Goal: Find specific page/section: Find specific page/section

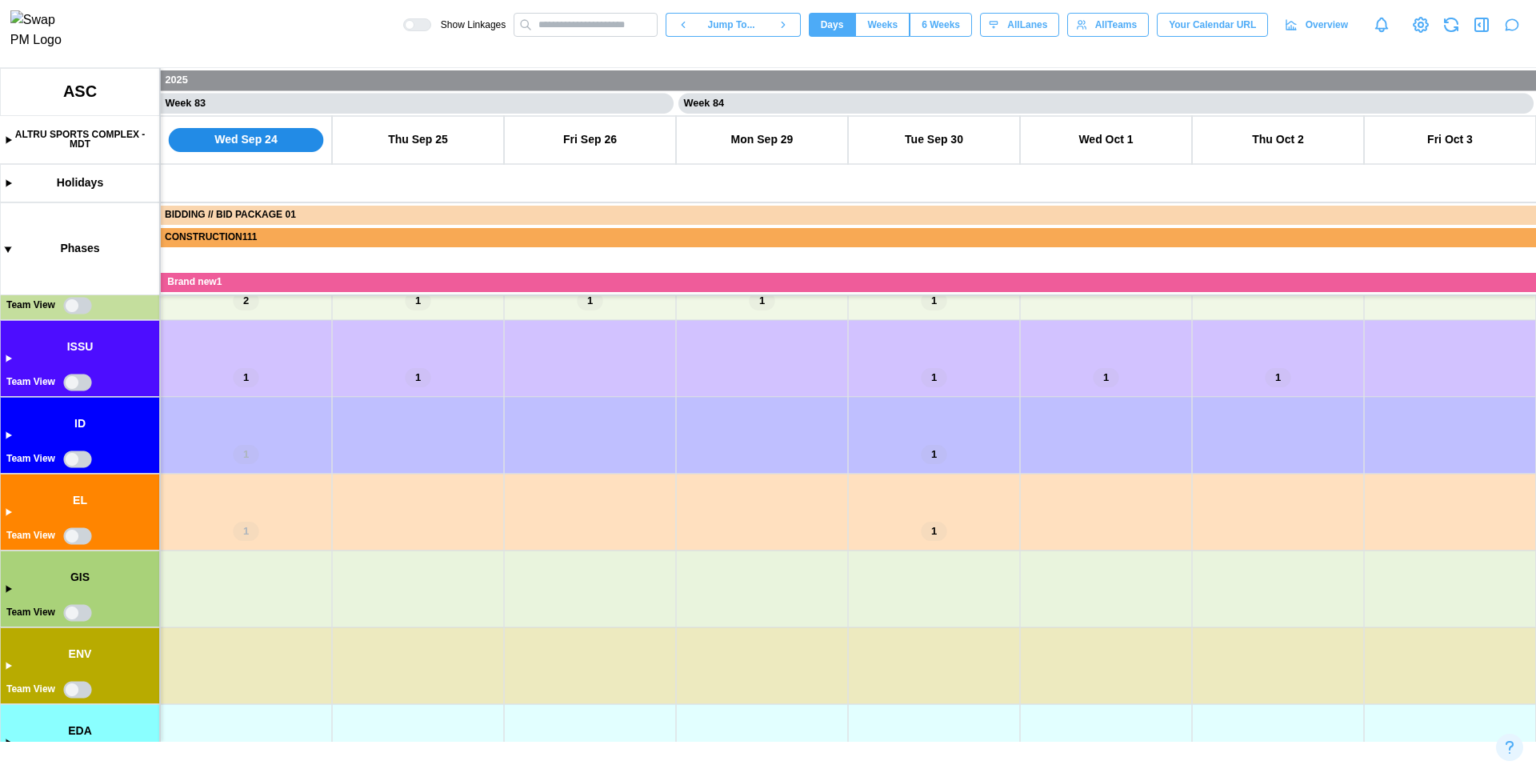
scroll to position [325, 0]
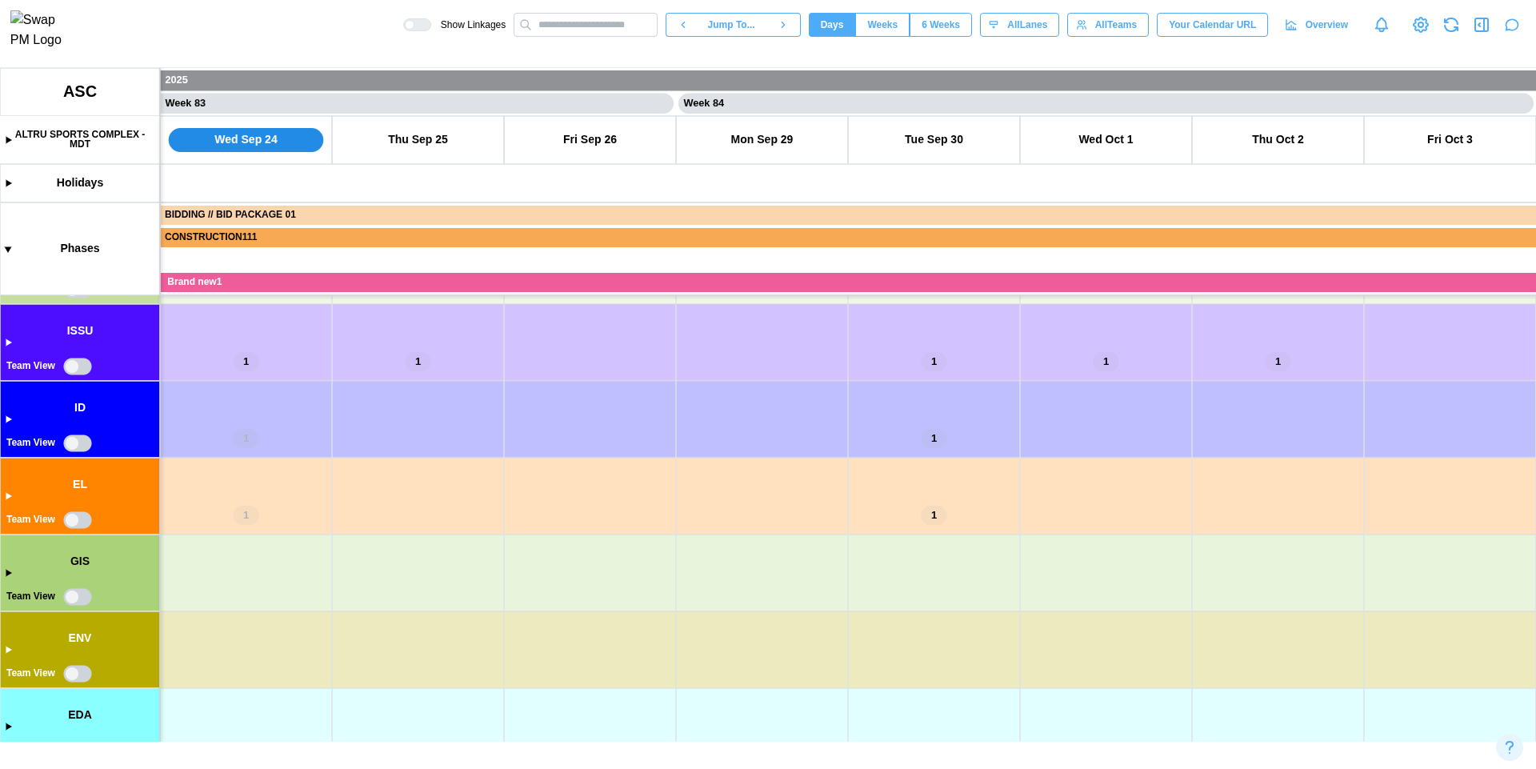
click at [76, 368] on canvas at bounding box center [768, 405] width 1536 height 674
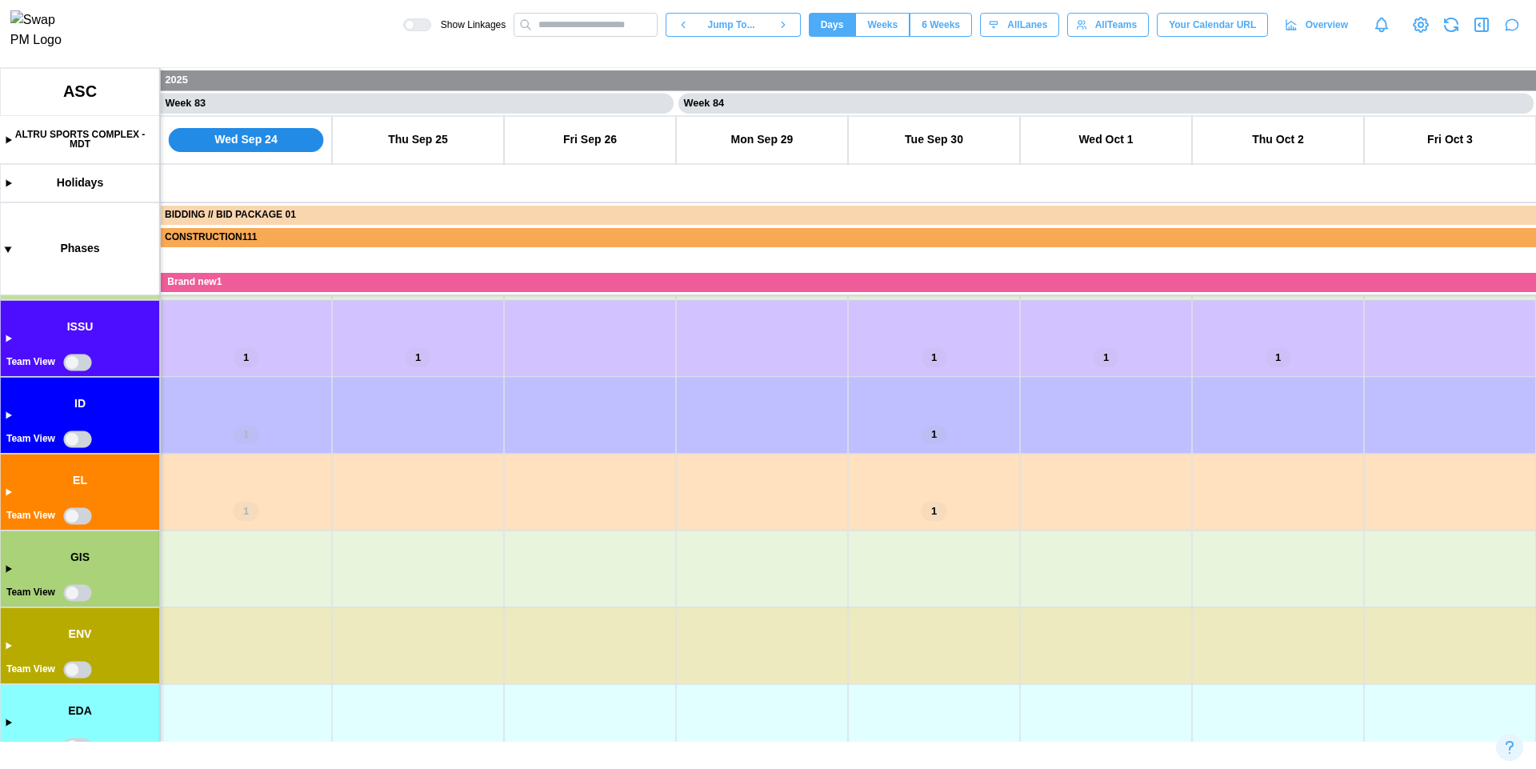
click at [72, 517] on canvas at bounding box center [768, 405] width 1536 height 674
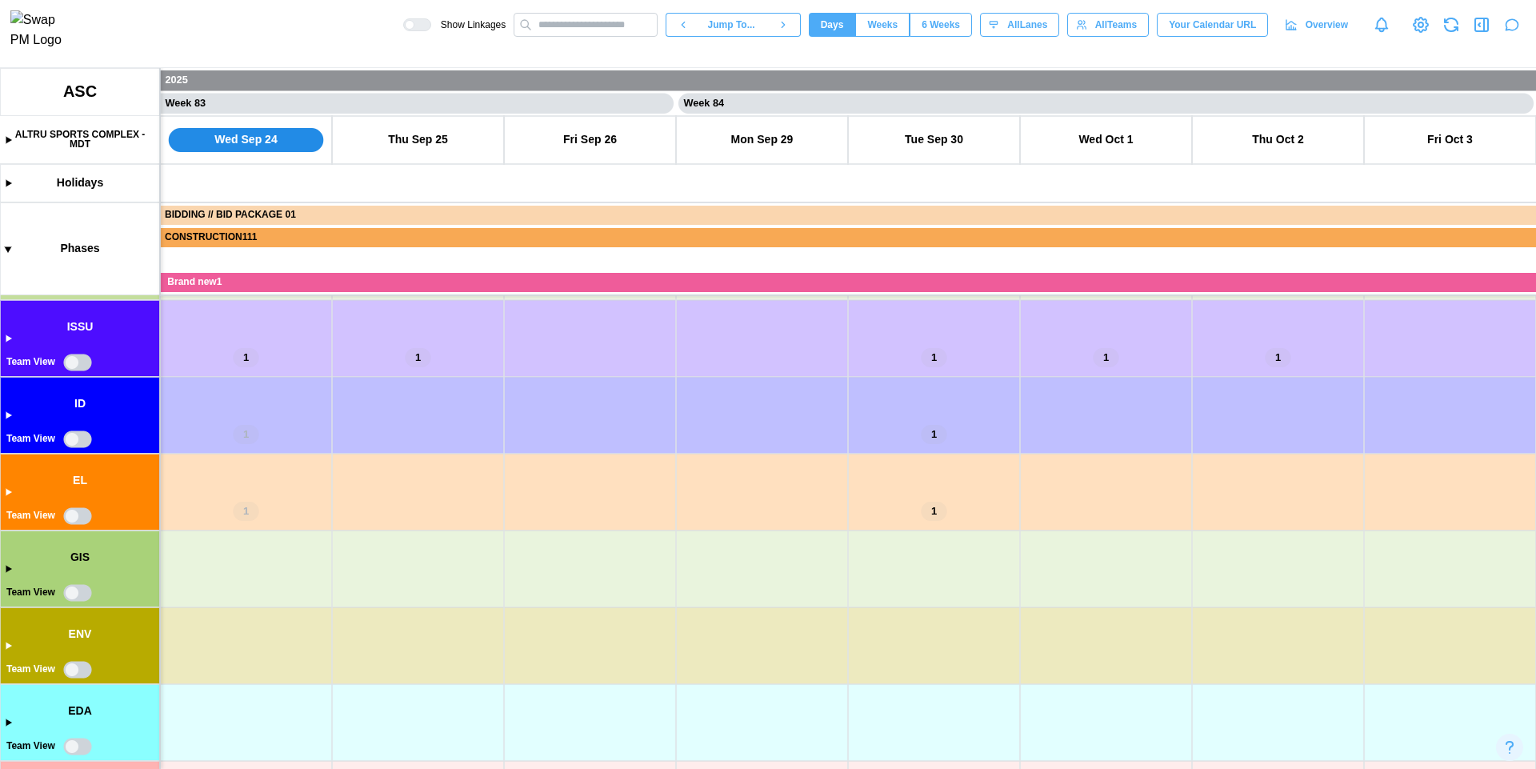
type textarea "*"
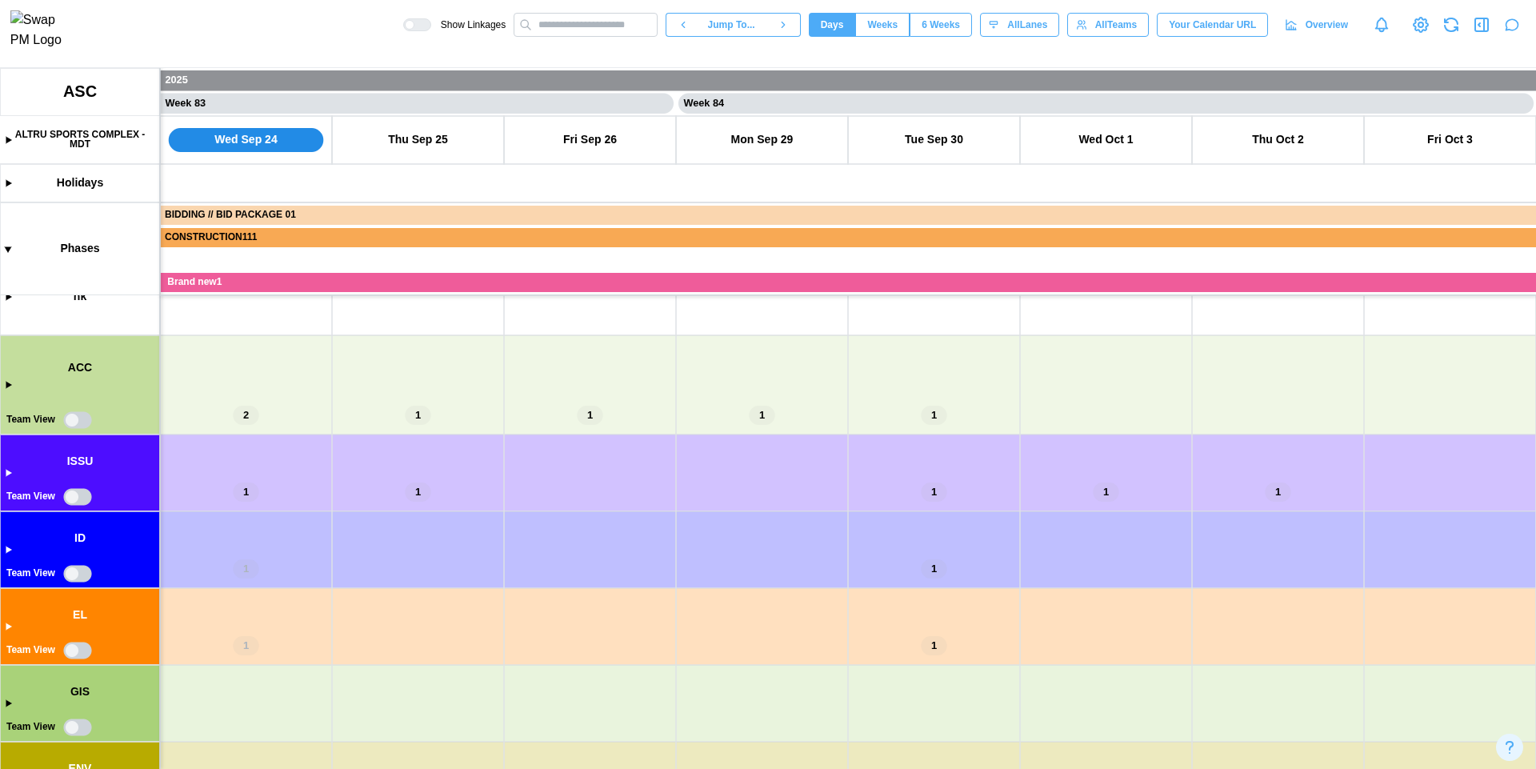
scroll to position [325, 0]
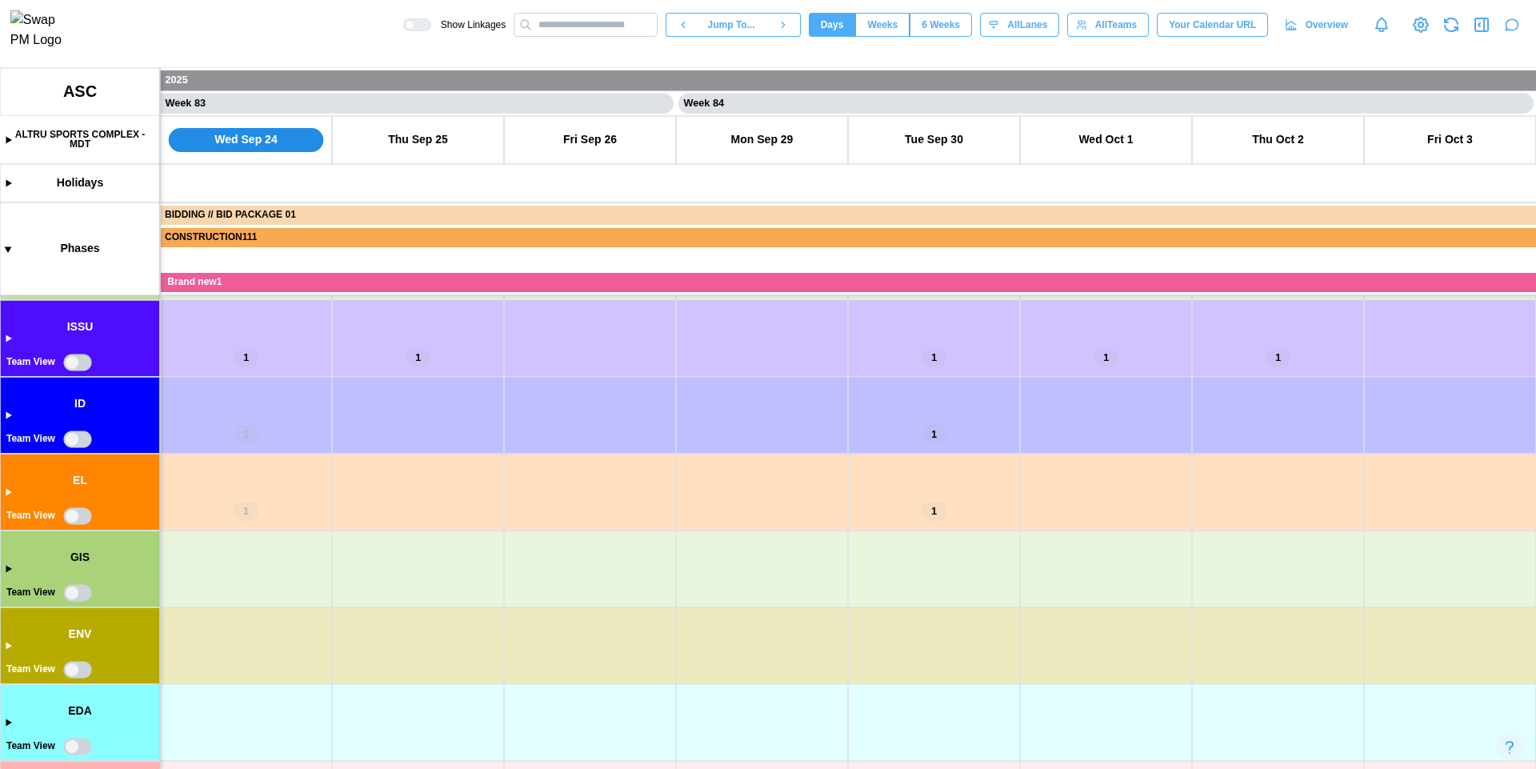
click at [74, 519] on canvas at bounding box center [768, 418] width 1536 height 701
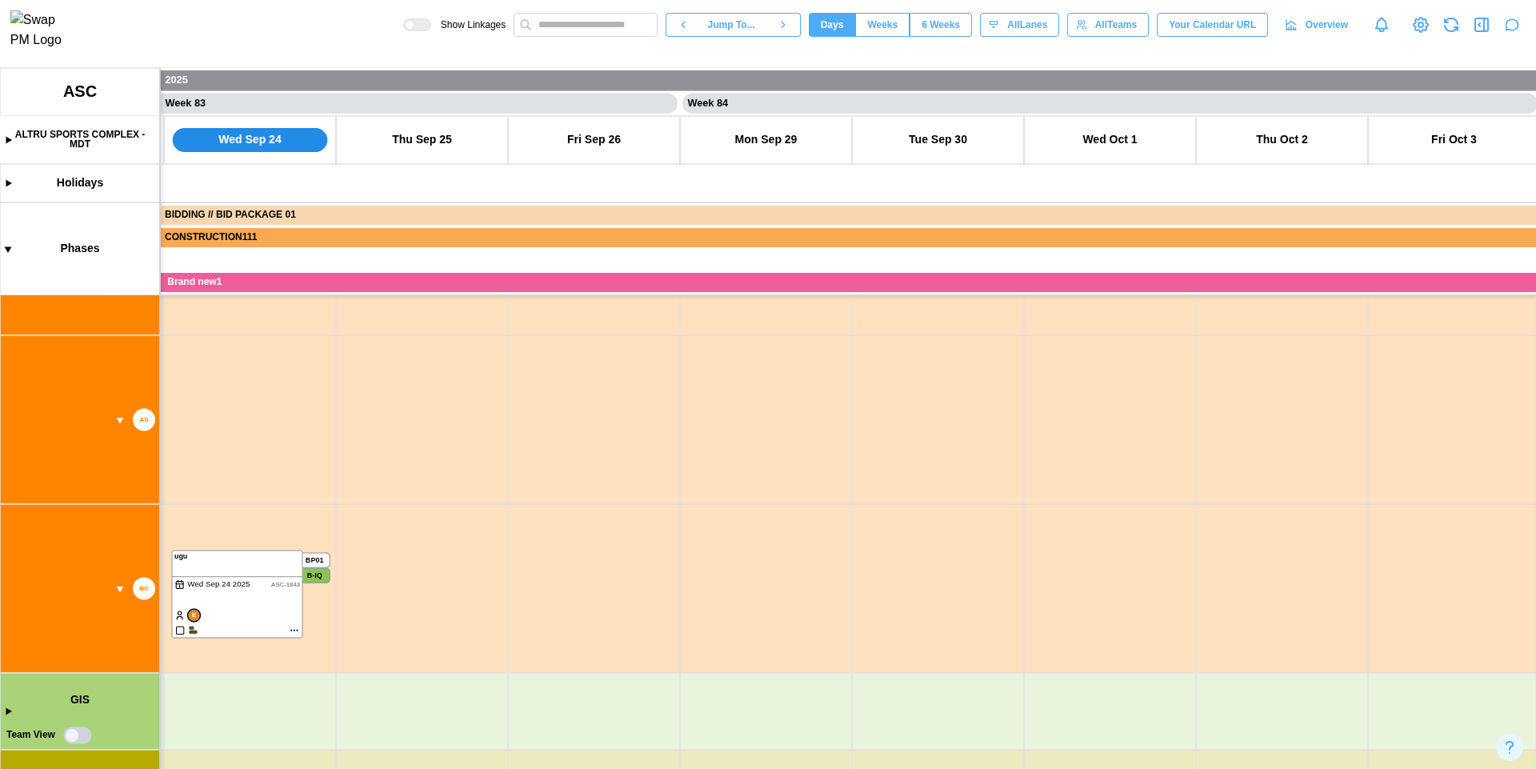
scroll to position [380, 0]
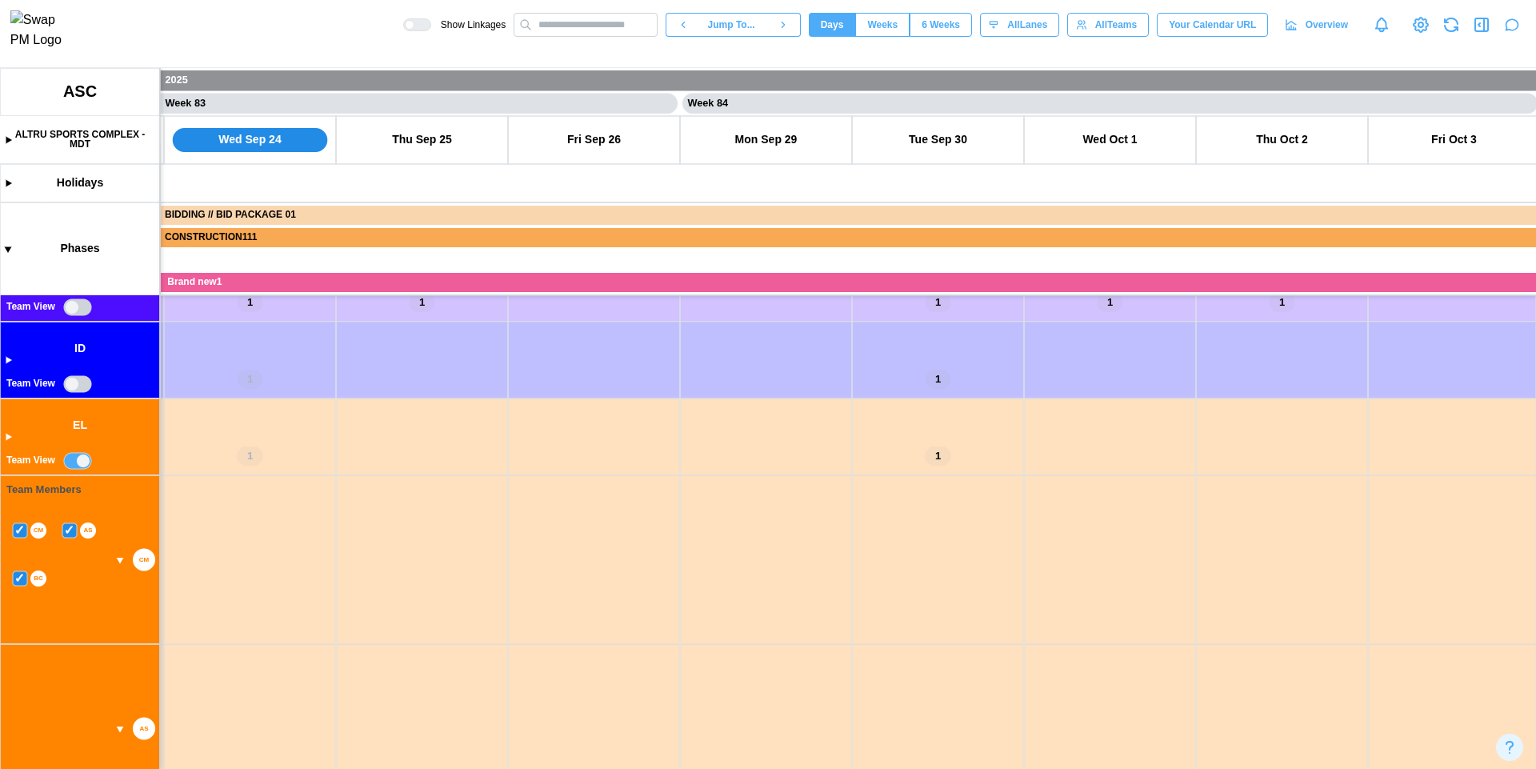
click at [81, 459] on canvas at bounding box center [768, 418] width 1536 height 701
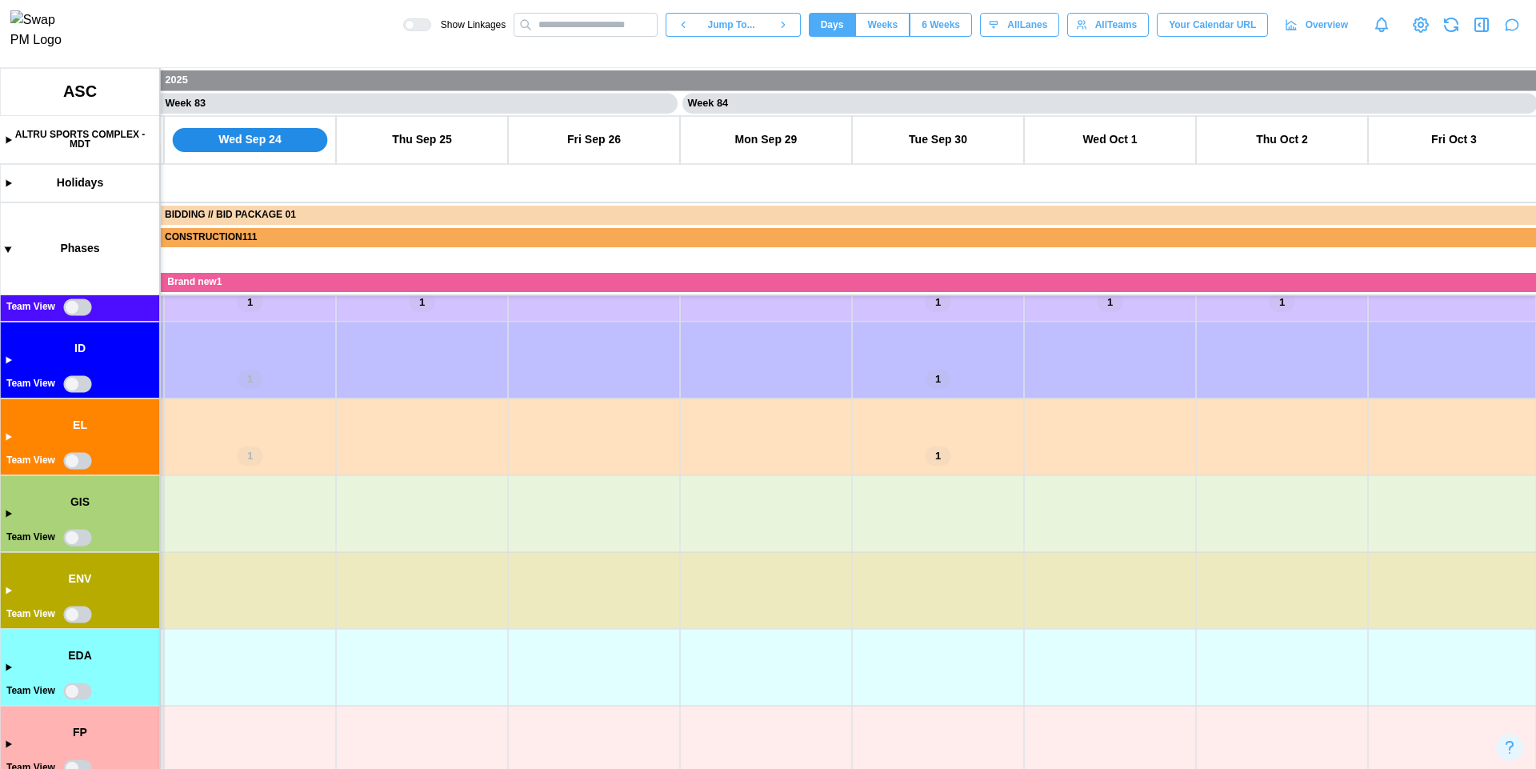
scroll to position [483, 0]
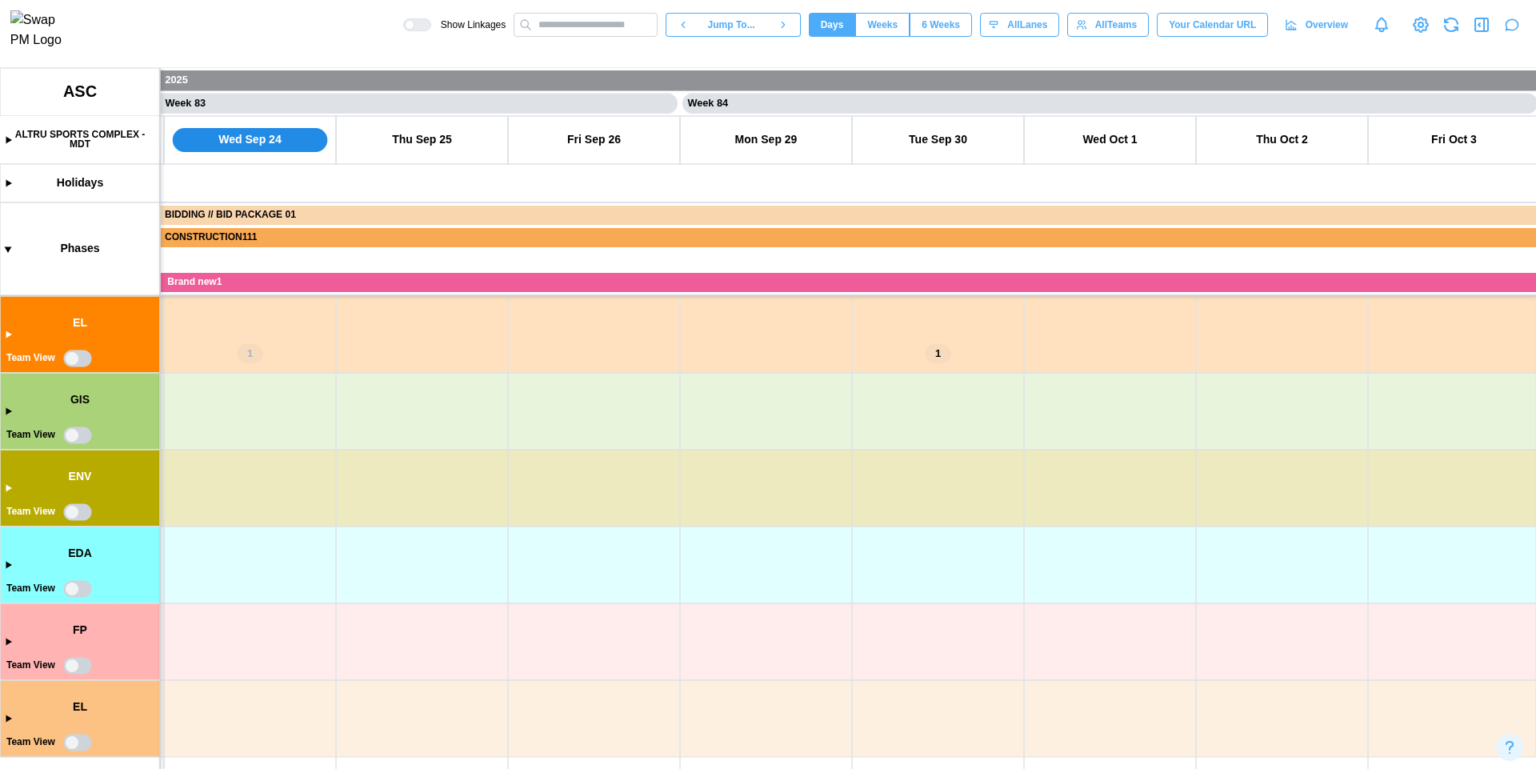
click at [73, 587] on canvas at bounding box center [768, 418] width 1536 height 701
click at [73, 664] on canvas at bounding box center [768, 418] width 1536 height 701
click at [73, 744] on canvas at bounding box center [768, 418] width 1536 height 701
click at [76, 511] on canvas at bounding box center [768, 418] width 1536 height 701
click at [74, 433] on canvas at bounding box center [768, 418] width 1536 height 701
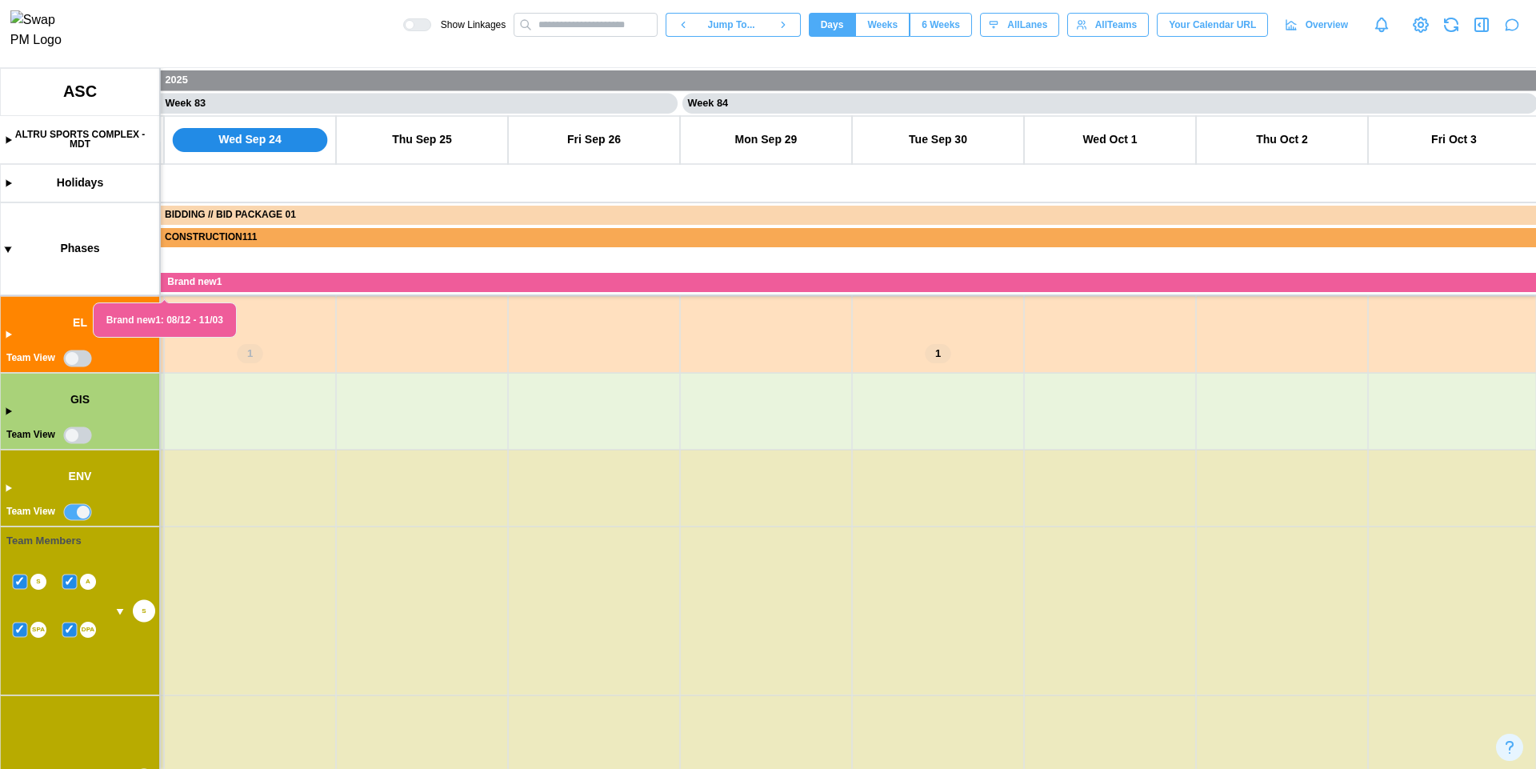
click at [70, 437] on canvas at bounding box center [768, 418] width 1536 height 701
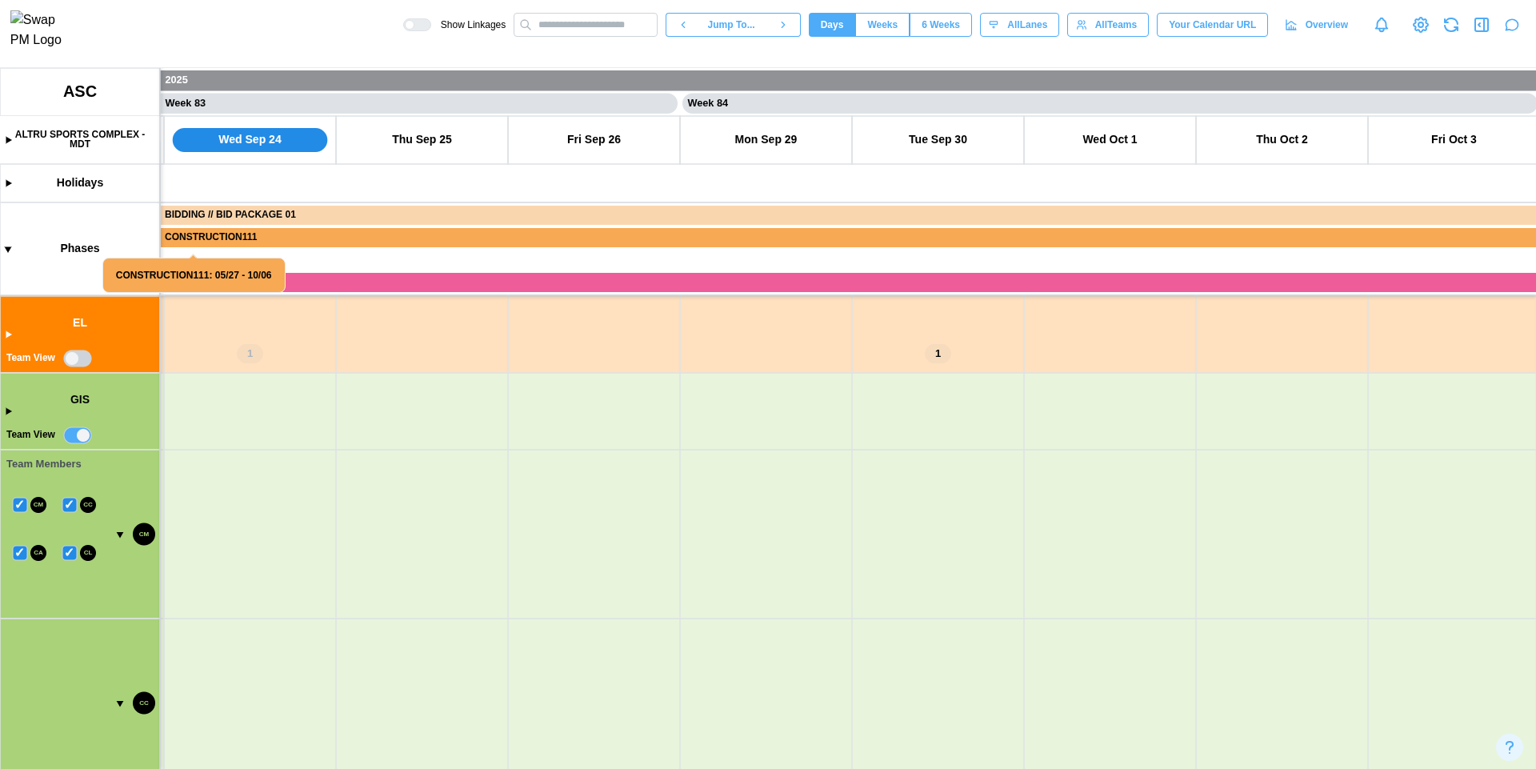
click at [70, 360] on canvas at bounding box center [768, 418] width 1536 height 701
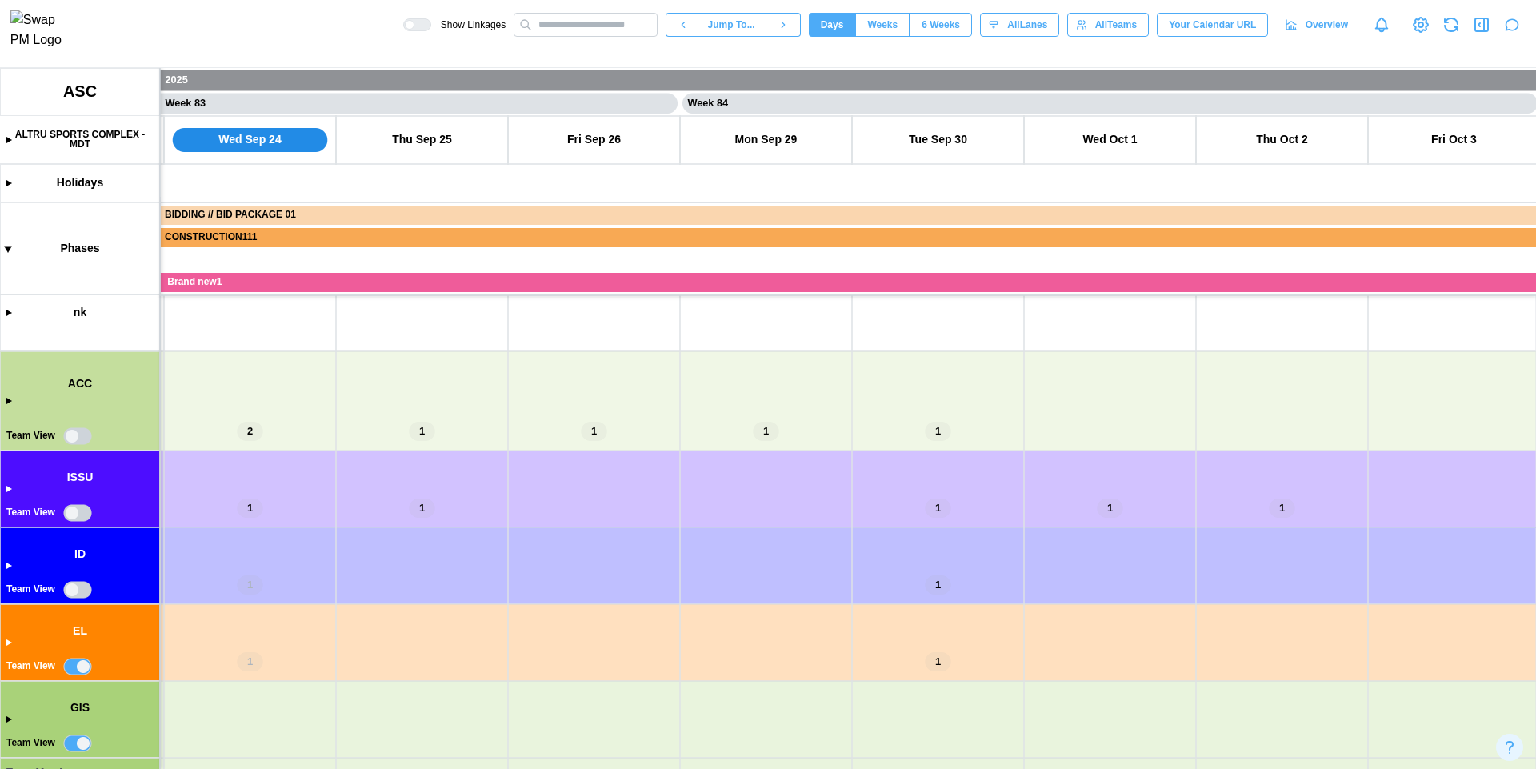
scroll to position [102, 0]
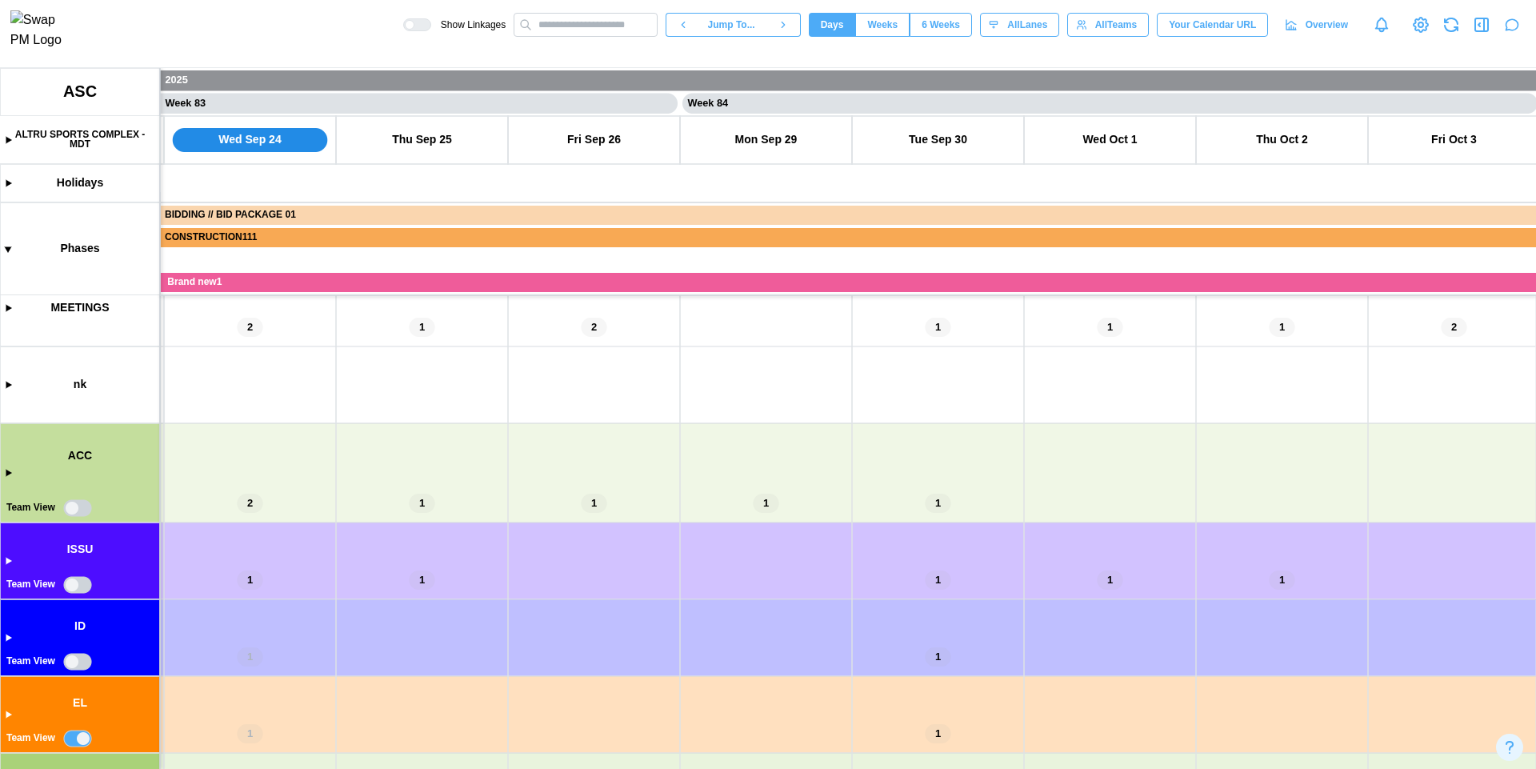
click at [73, 508] on canvas at bounding box center [768, 418] width 1536 height 701
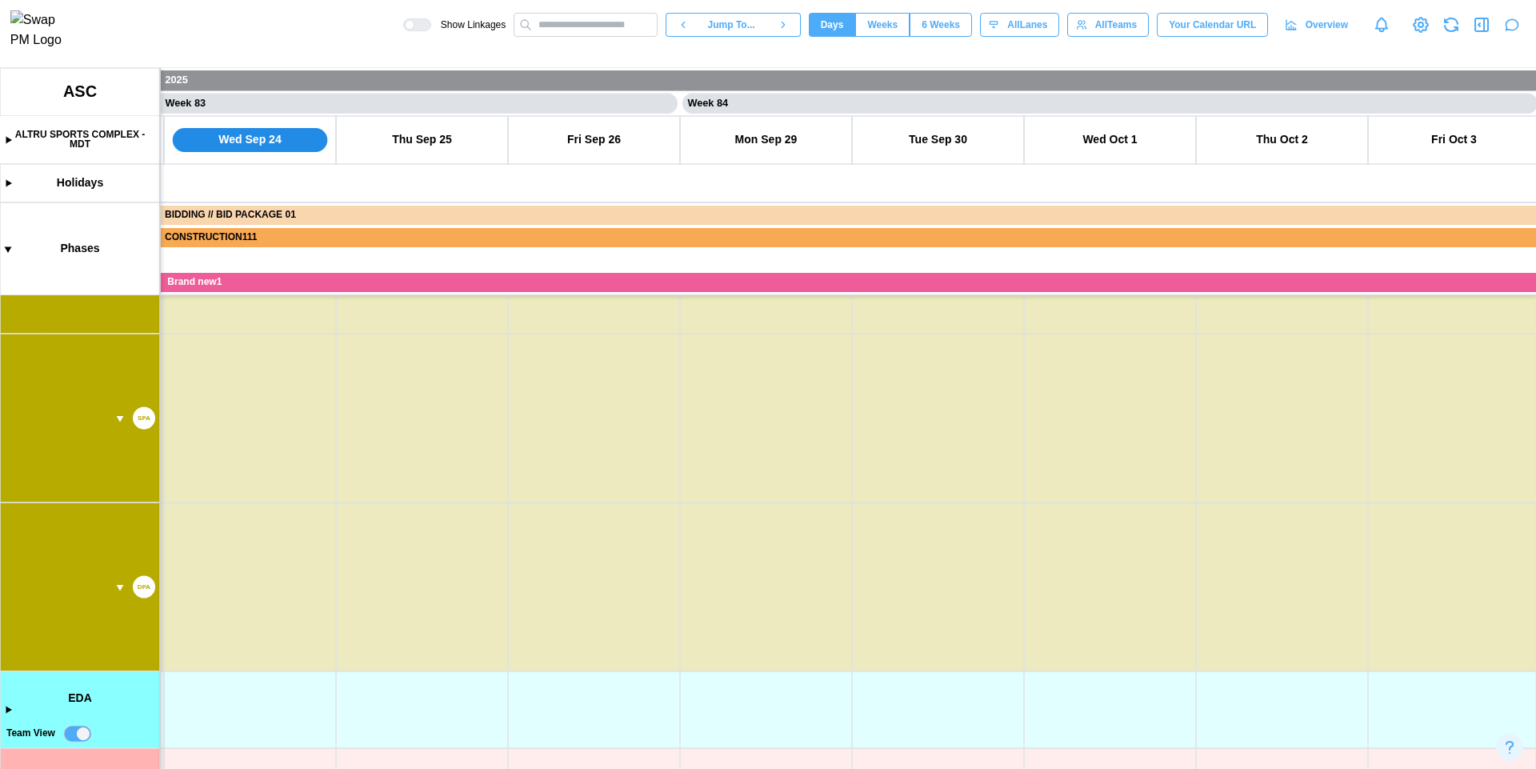
scroll to position [509, 0]
click at [21, 558] on canvas at bounding box center [768, 418] width 1536 height 701
click at [70, 557] on canvas at bounding box center [768, 418] width 1536 height 701
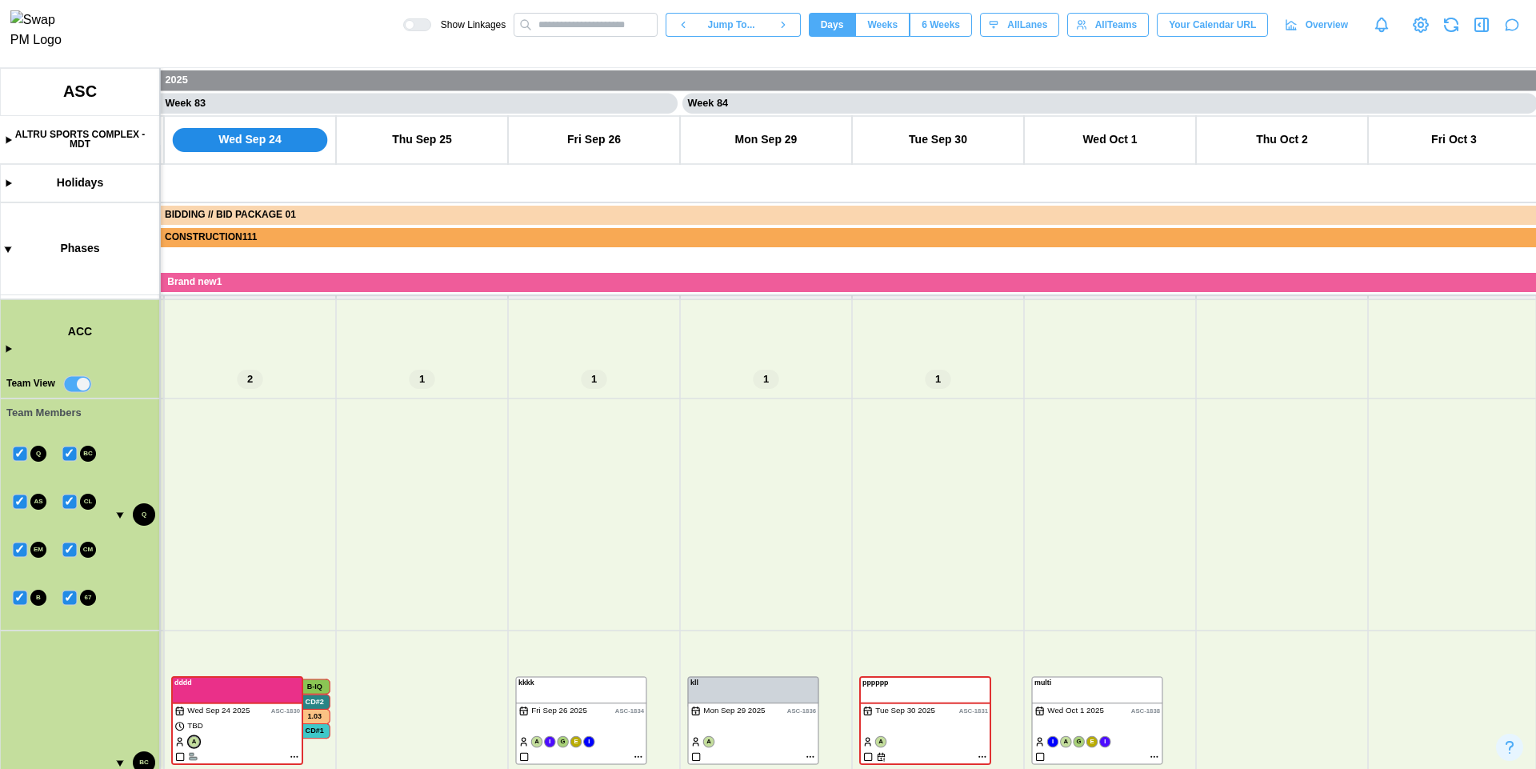
scroll to position [222, 0]
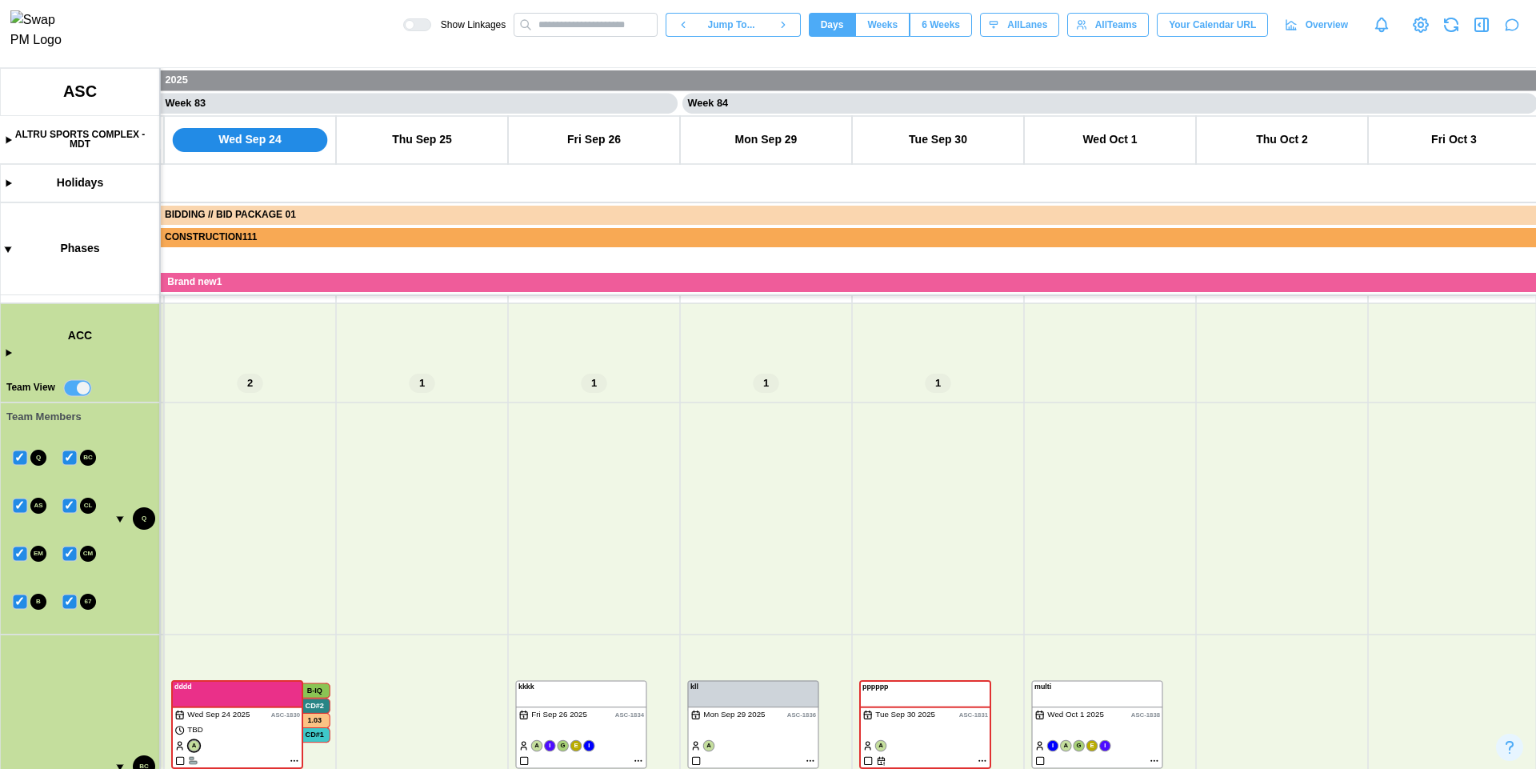
click at [19, 461] on canvas at bounding box center [768, 418] width 1536 height 701
click at [73, 453] on canvas at bounding box center [768, 418] width 1536 height 701
click at [17, 507] on canvas at bounding box center [768, 418] width 1536 height 701
click at [70, 508] on canvas at bounding box center [768, 418] width 1536 height 701
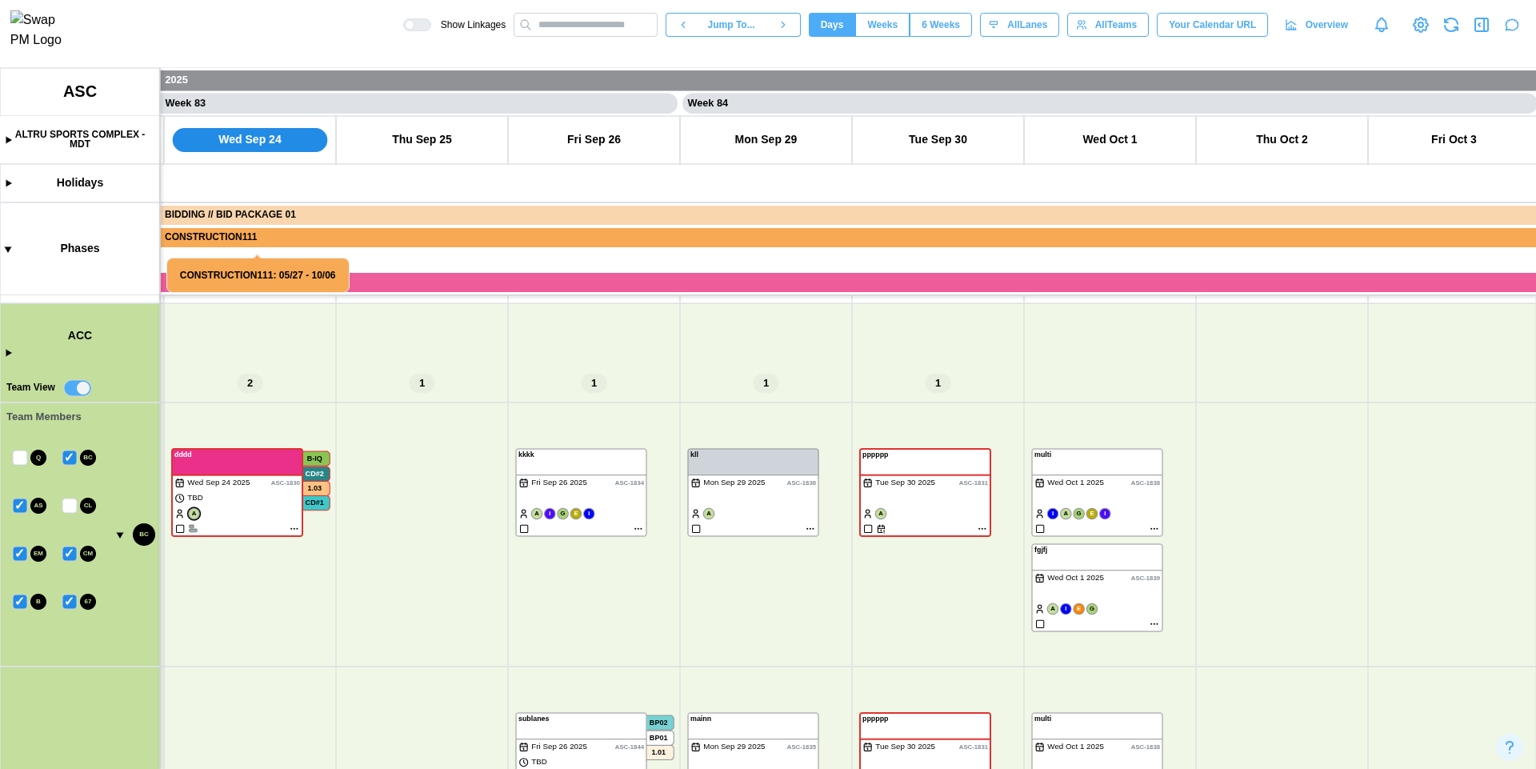
click at [67, 459] on canvas at bounding box center [768, 418] width 1536 height 701
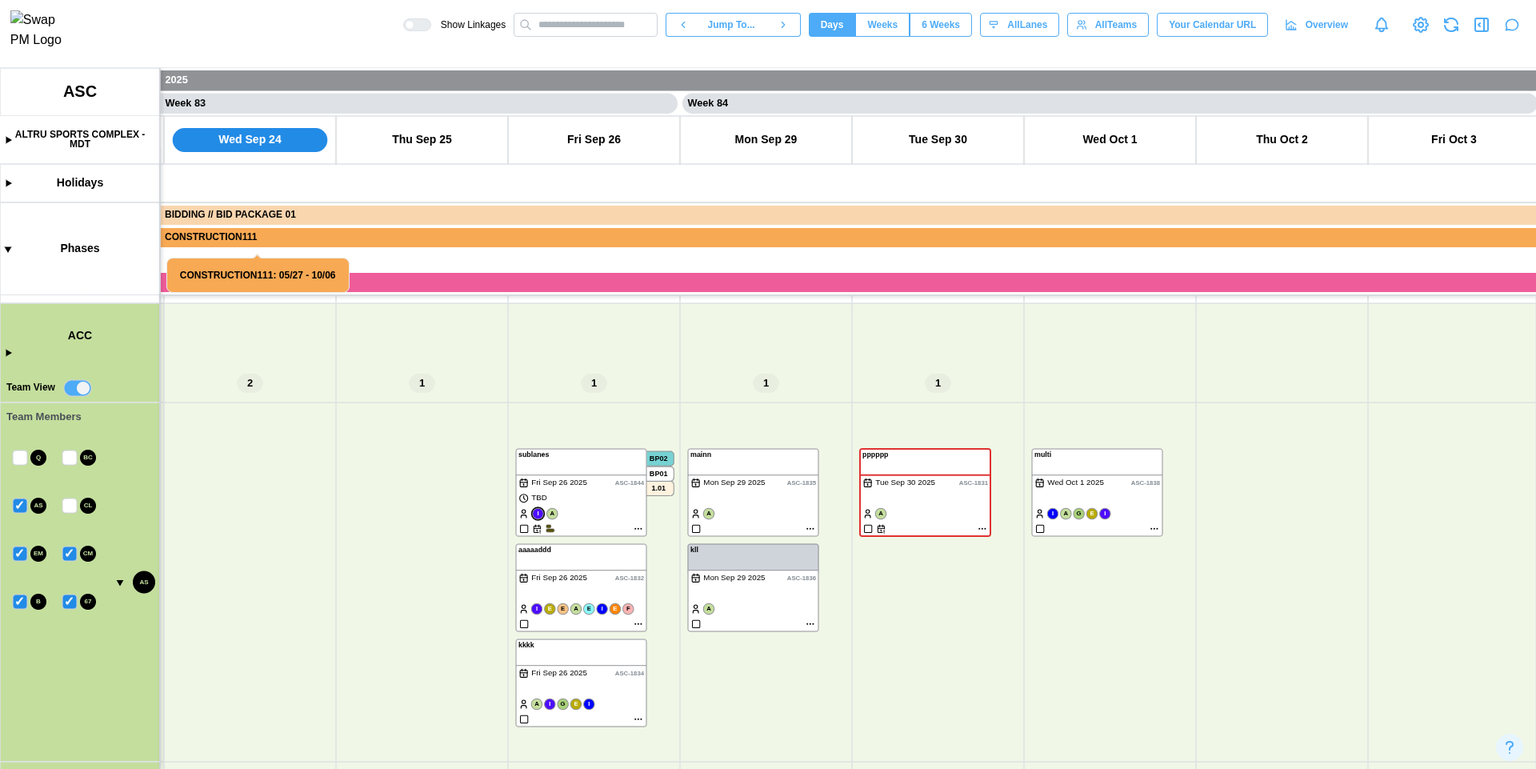
click at [19, 510] on canvas at bounding box center [768, 418] width 1536 height 701
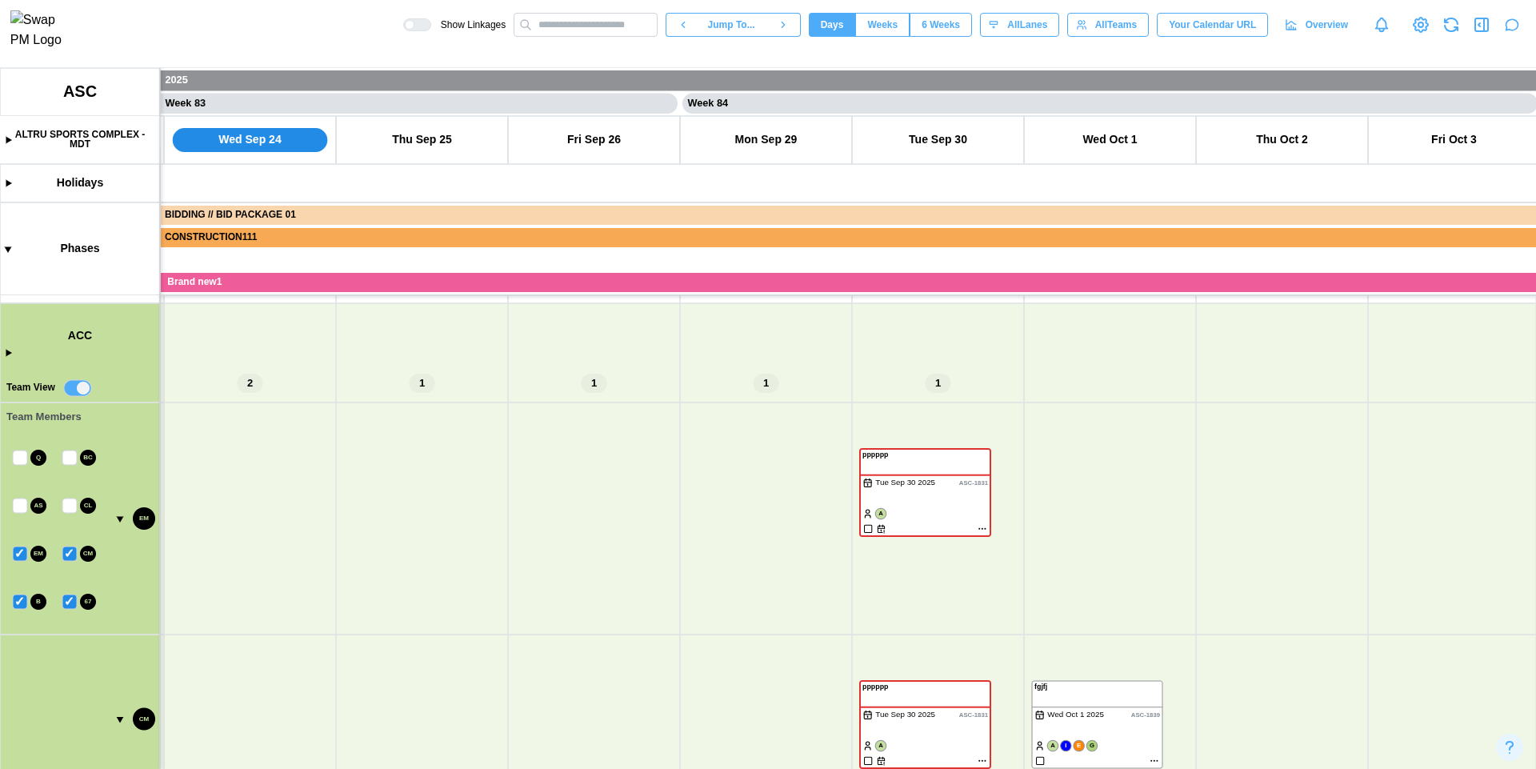
click at [21, 555] on canvas at bounding box center [768, 418] width 1536 height 701
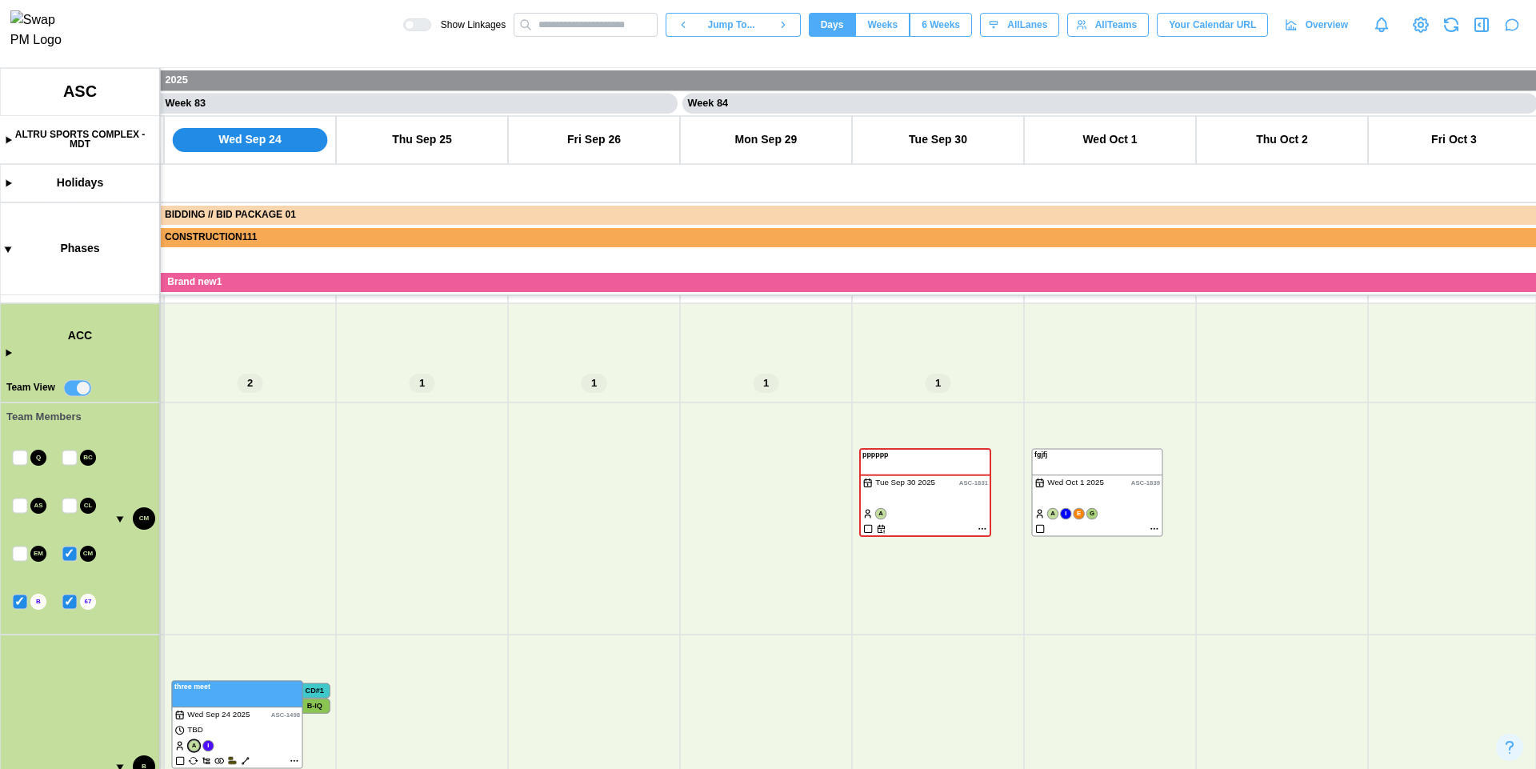
click at [19, 554] on canvas at bounding box center [768, 418] width 1536 height 701
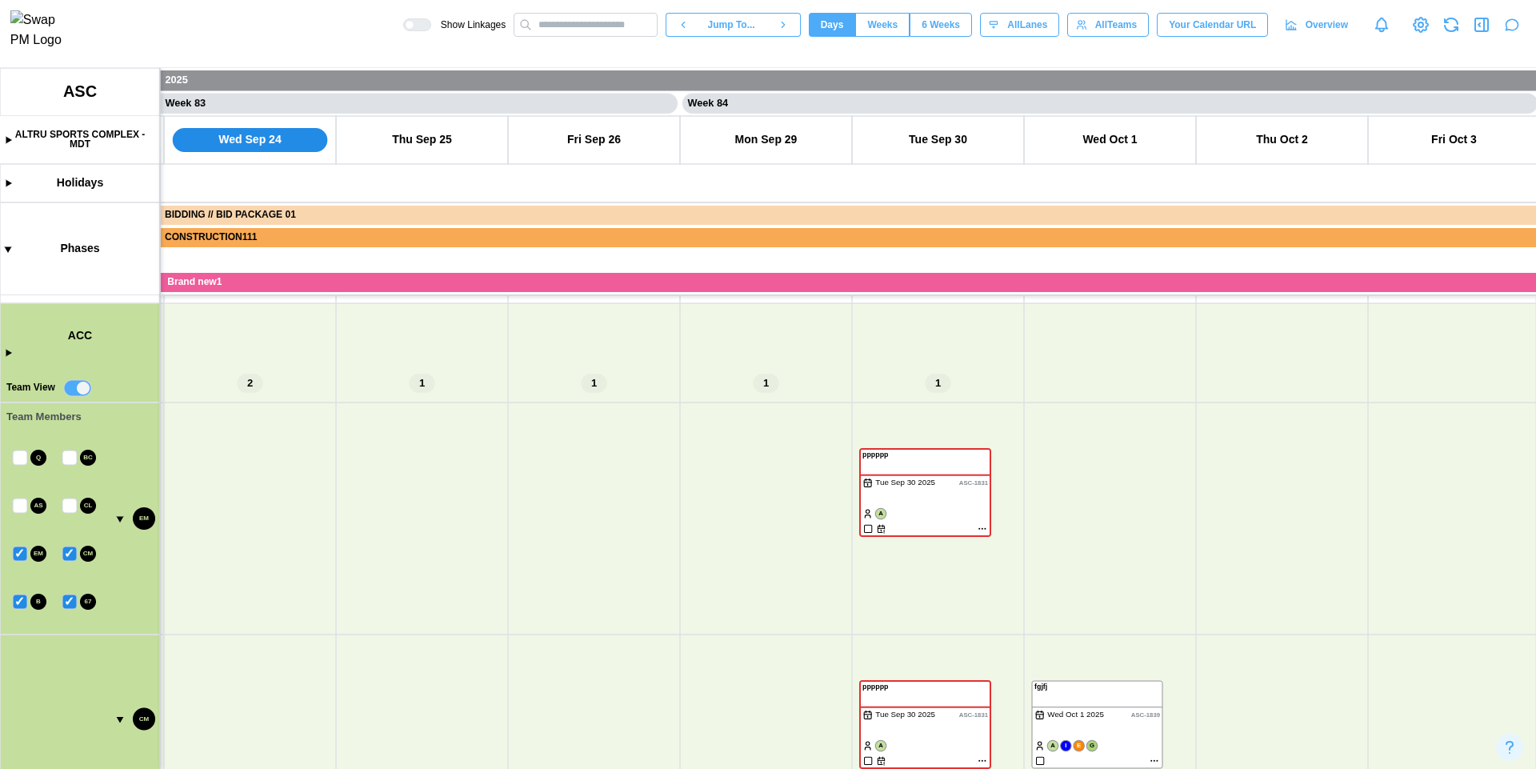
click at [19, 554] on canvas at bounding box center [768, 418] width 1536 height 701
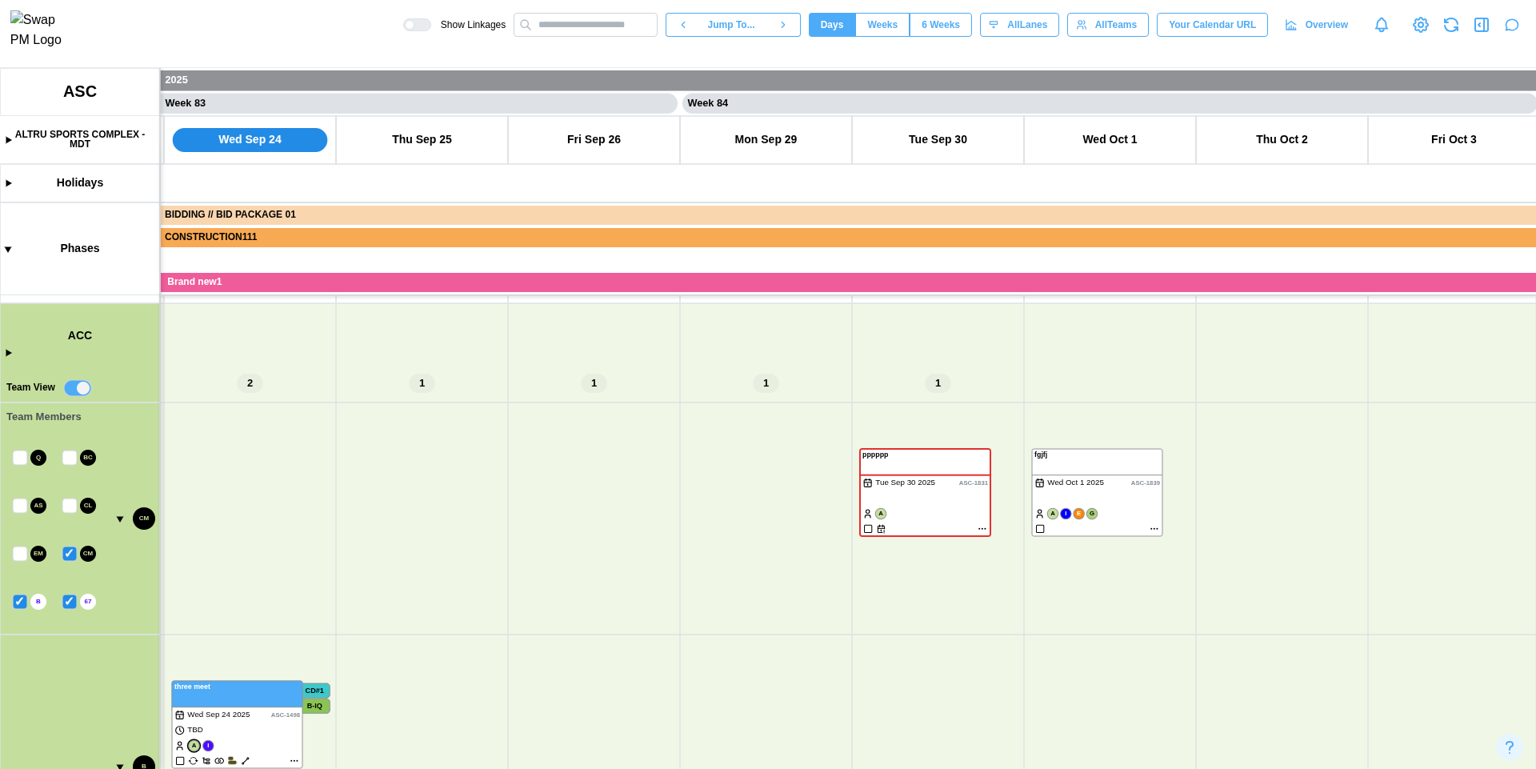
click at [19, 554] on canvas at bounding box center [768, 418] width 1536 height 701
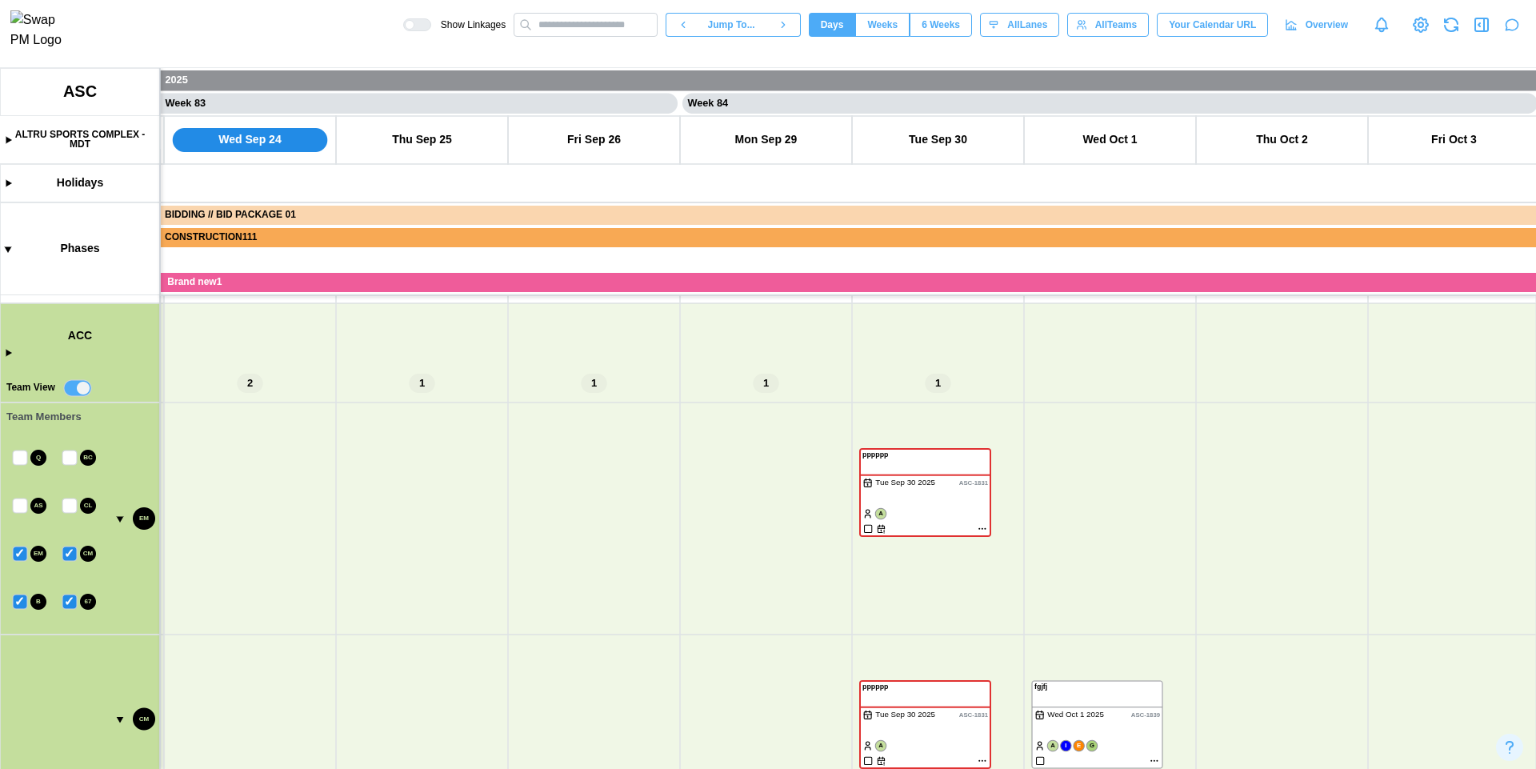
click at [70, 603] on canvas at bounding box center [768, 418] width 1536 height 701
click at [22, 605] on canvas at bounding box center [768, 418] width 1536 height 701
click at [71, 552] on canvas at bounding box center [768, 418] width 1536 height 701
click at [19, 556] on canvas at bounding box center [768, 418] width 1536 height 701
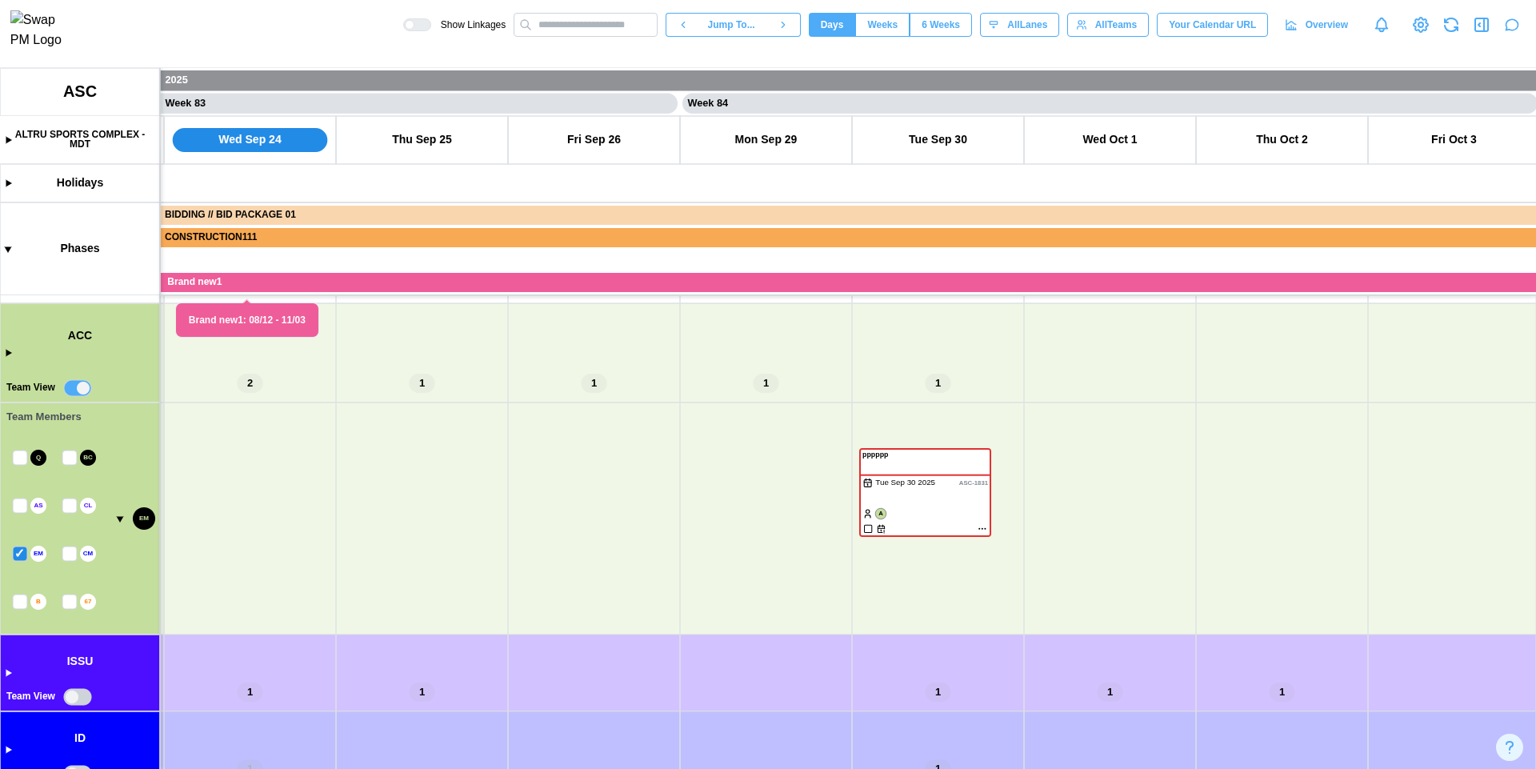
click at [22, 555] on canvas at bounding box center [768, 418] width 1536 height 701
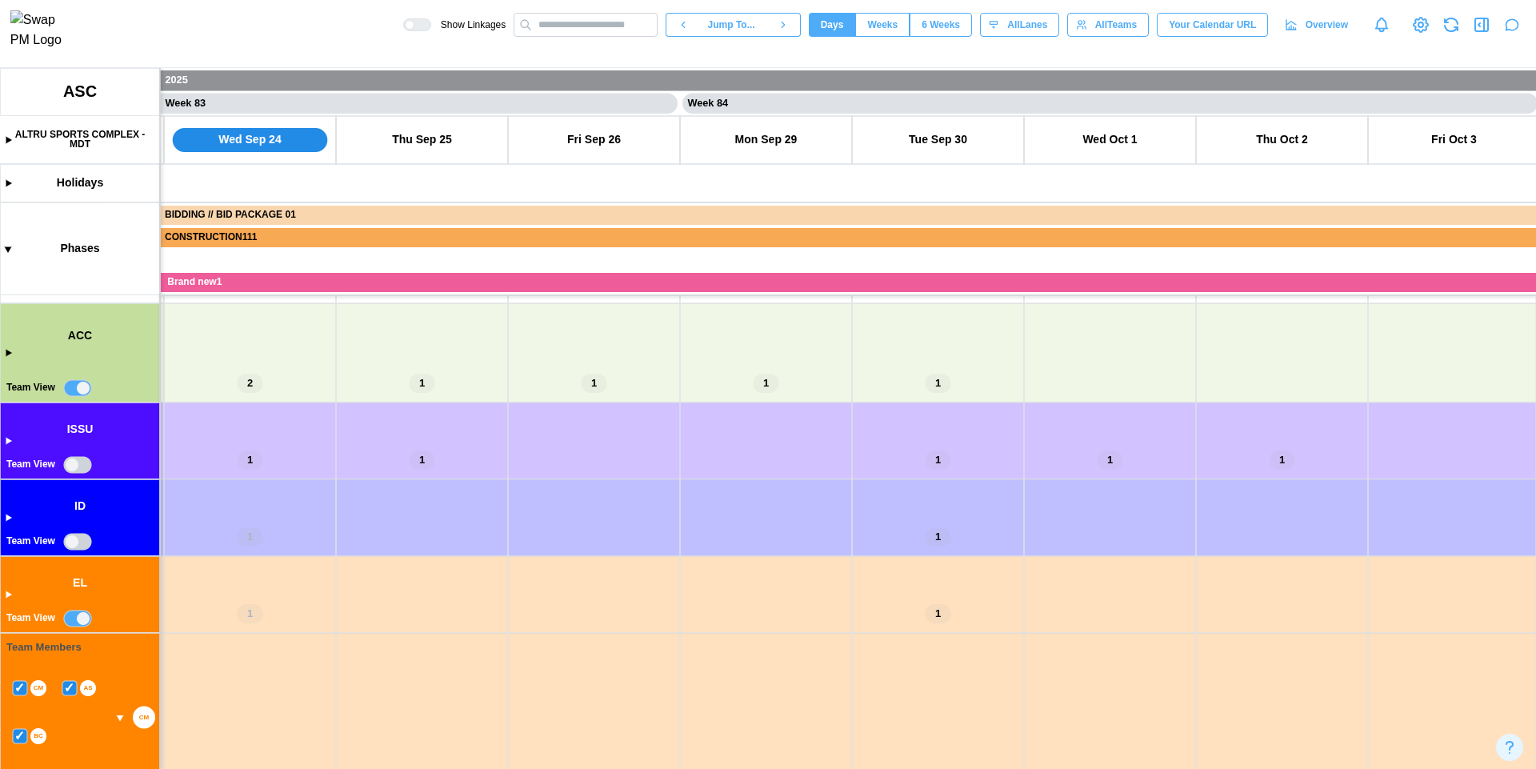
click at [79, 388] on canvas at bounding box center [768, 418] width 1536 height 701
type textarea "*"
